Goal: Task Accomplishment & Management: Use online tool/utility

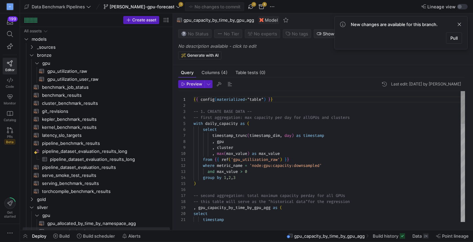
scroll to position [60, 0]
click at [176, 7] on icon at bounding box center [178, 7] width 4 height 2
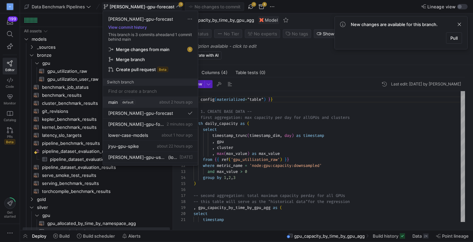
click at [114, 103] on span "main" at bounding box center [113, 101] width 10 height 5
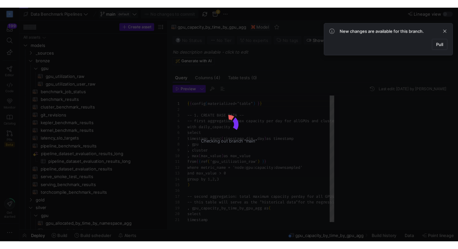
scroll to position [60, 0]
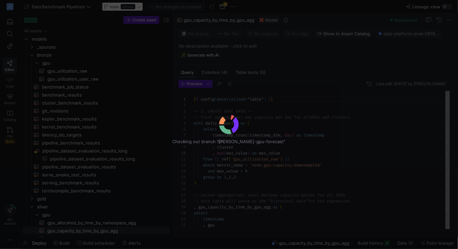
click at [85, 52] on div "Checking out branch "[PERSON_NAME]-gpu-forecast"" at bounding box center [229, 124] width 458 height 249
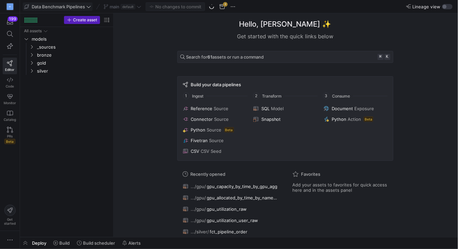
click at [54, 7] on span "Data Benchmark Pipelines" at bounding box center [58, 6] width 53 height 5
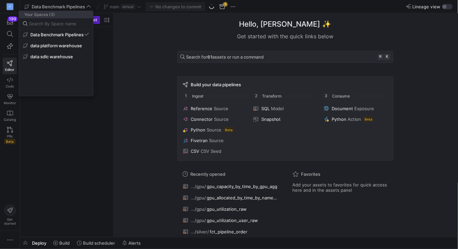
click at [159, 39] on div at bounding box center [229, 124] width 458 height 249
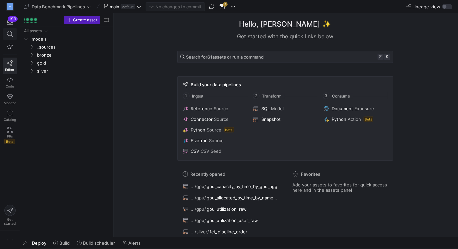
click at [8, 32] on icon at bounding box center [10, 34] width 6 height 6
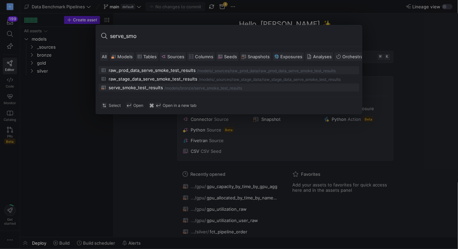
type input "serve_smo"
click at [153, 90] on div "serve_smoke_test_results" at bounding box center [136, 87] width 54 height 5
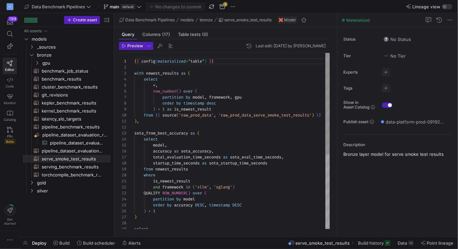
scroll to position [60, 0]
type textarea "), sota_from_best_accuracy as ( select model, accuracy as sota_accuracy, total_…"
click at [199, 152] on div "{ { config ( materialized = "table" ) } } with newest_results as ( select * , r…" at bounding box center [237, 207] width 206 height 309
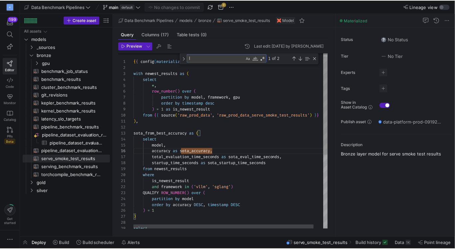
scroll to position [30, 31]
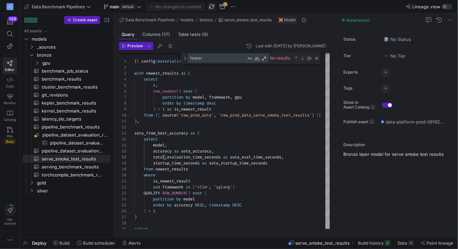
click at [212, 7] on span "button" at bounding box center [212, 7] width 8 height 8
click at [221, 7] on span "button" at bounding box center [222, 7] width 8 height 8
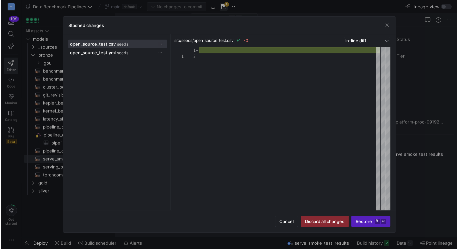
scroll to position [6, 0]
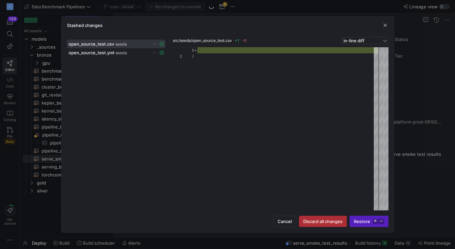
click at [316, 224] on span "button" at bounding box center [322, 221] width 47 height 11
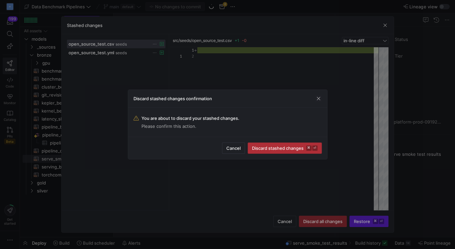
click at [270, 148] on span "Discard stashed changes ⌘ ⏎" at bounding box center [285, 148] width 66 height 5
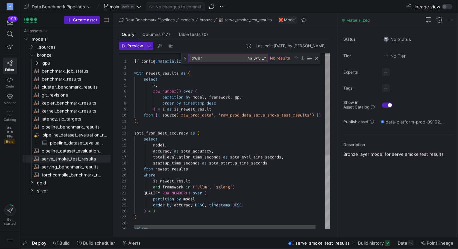
click at [228, 136] on div "{ { config ( materialized = "table" ) } } with newest_results as ( select * , r…" at bounding box center [237, 204] width 206 height 315
type textarea "lower"
click at [195, 141] on div "{ { config ( materialized = "table" ) } } with newest_results as ( select * , r…" at bounding box center [237, 204] width 206 height 315
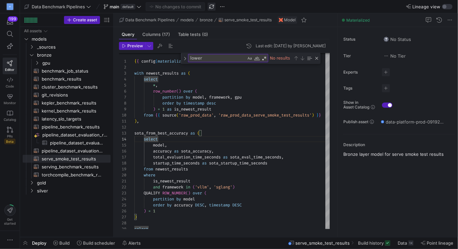
click at [213, 6] on span "button" at bounding box center [212, 7] width 8 height 8
click at [140, 7] on icon at bounding box center [139, 7] width 4 height 2
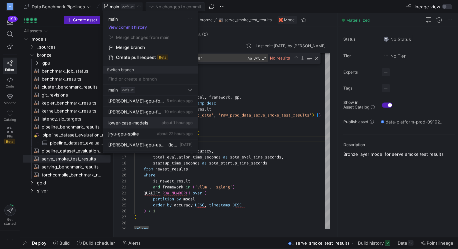
click at [158, 125] on button "lower-case-models about 1 hour ago" at bounding box center [150, 123] width 95 height 11
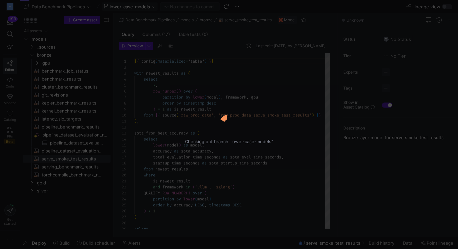
scroll to position [60, 0]
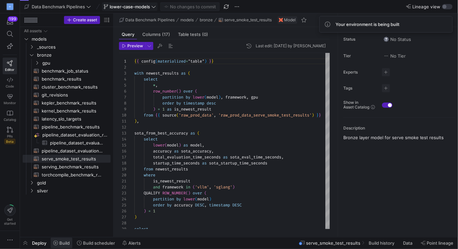
click at [57, 244] on icon at bounding box center [55, 243] width 5 height 5
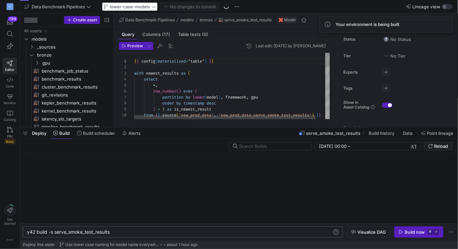
scroll to position [0, 84]
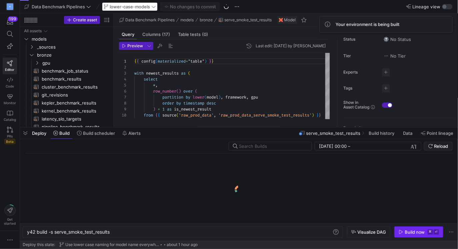
click at [407, 232] on div "Build now" at bounding box center [414, 232] width 20 height 5
